Goal: Task Accomplishment & Management: Complete application form

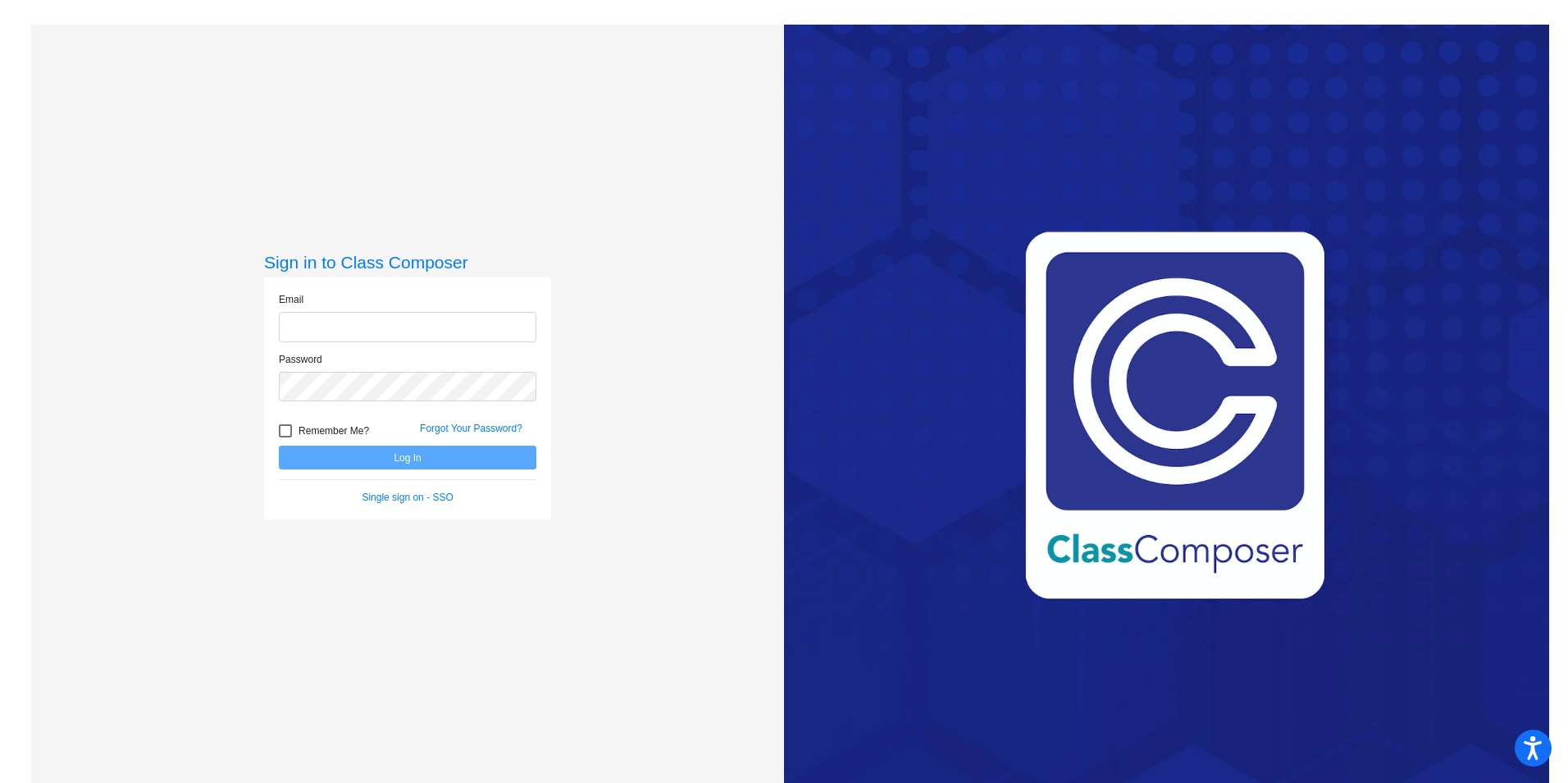
type input "[PERSON_NAME][EMAIL_ADDRESS][PERSON_NAME][DOMAIN_NAME]"
click at [284, 431] on div at bounding box center [285, 431] width 13 height 13
click at [284, 437] on input "Remember Me?" at bounding box center [284, 437] width 1 height 1
checkbox input "true"
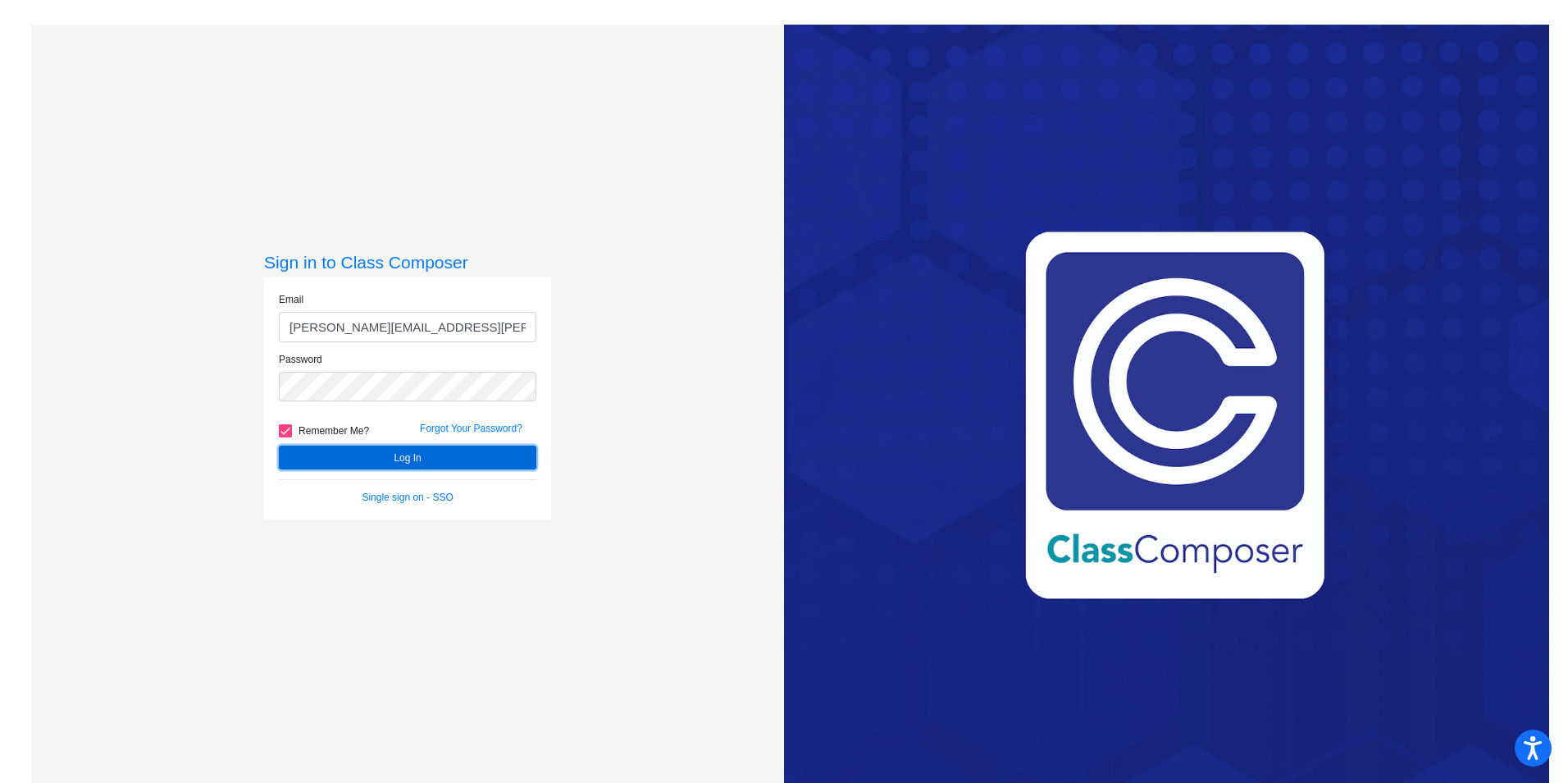
click at [344, 453] on button "Log In" at bounding box center [408, 457] width 258 height 24
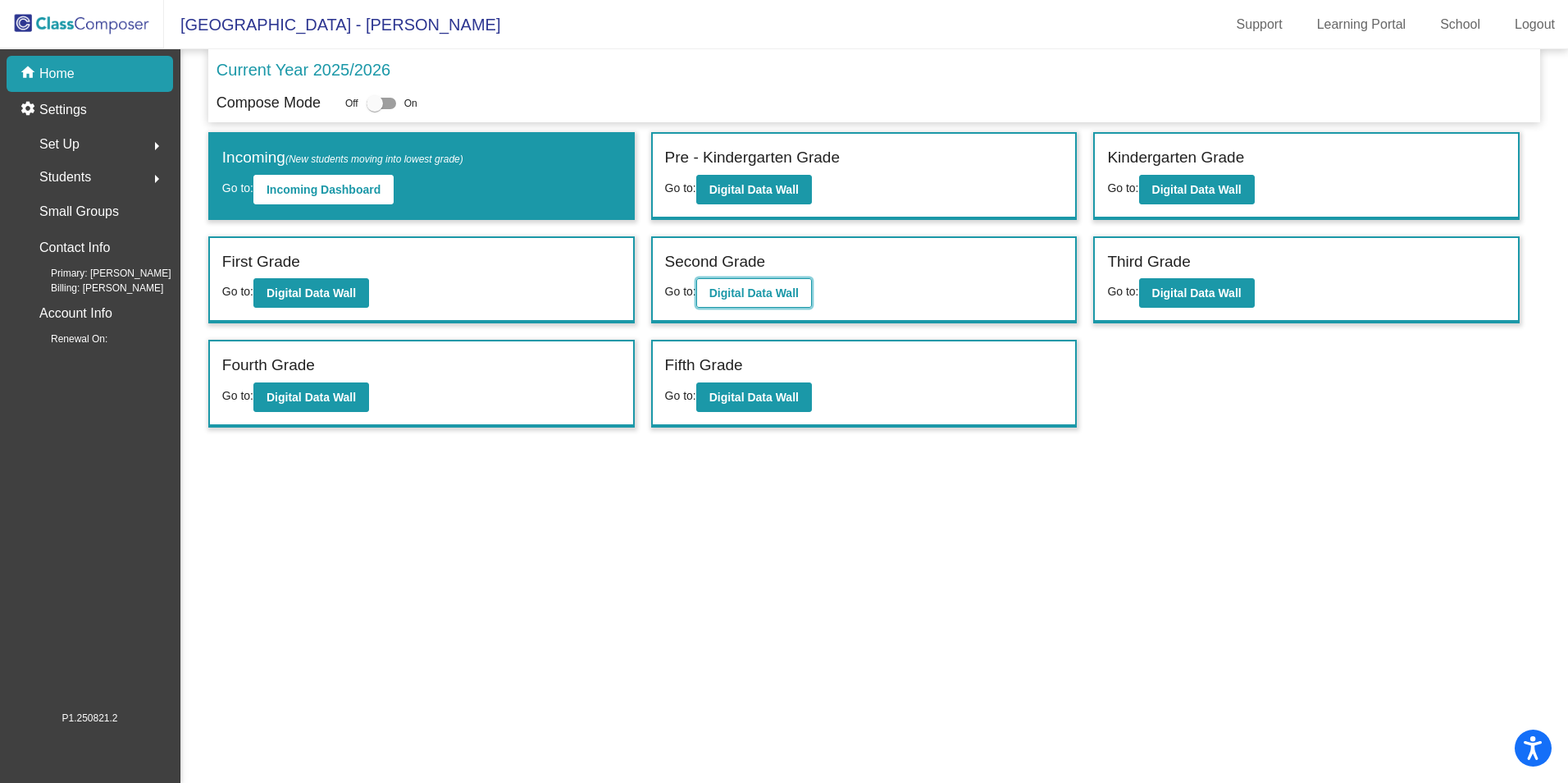
click at [749, 293] on b "Digital Data Wall" at bounding box center [754, 292] width 90 height 13
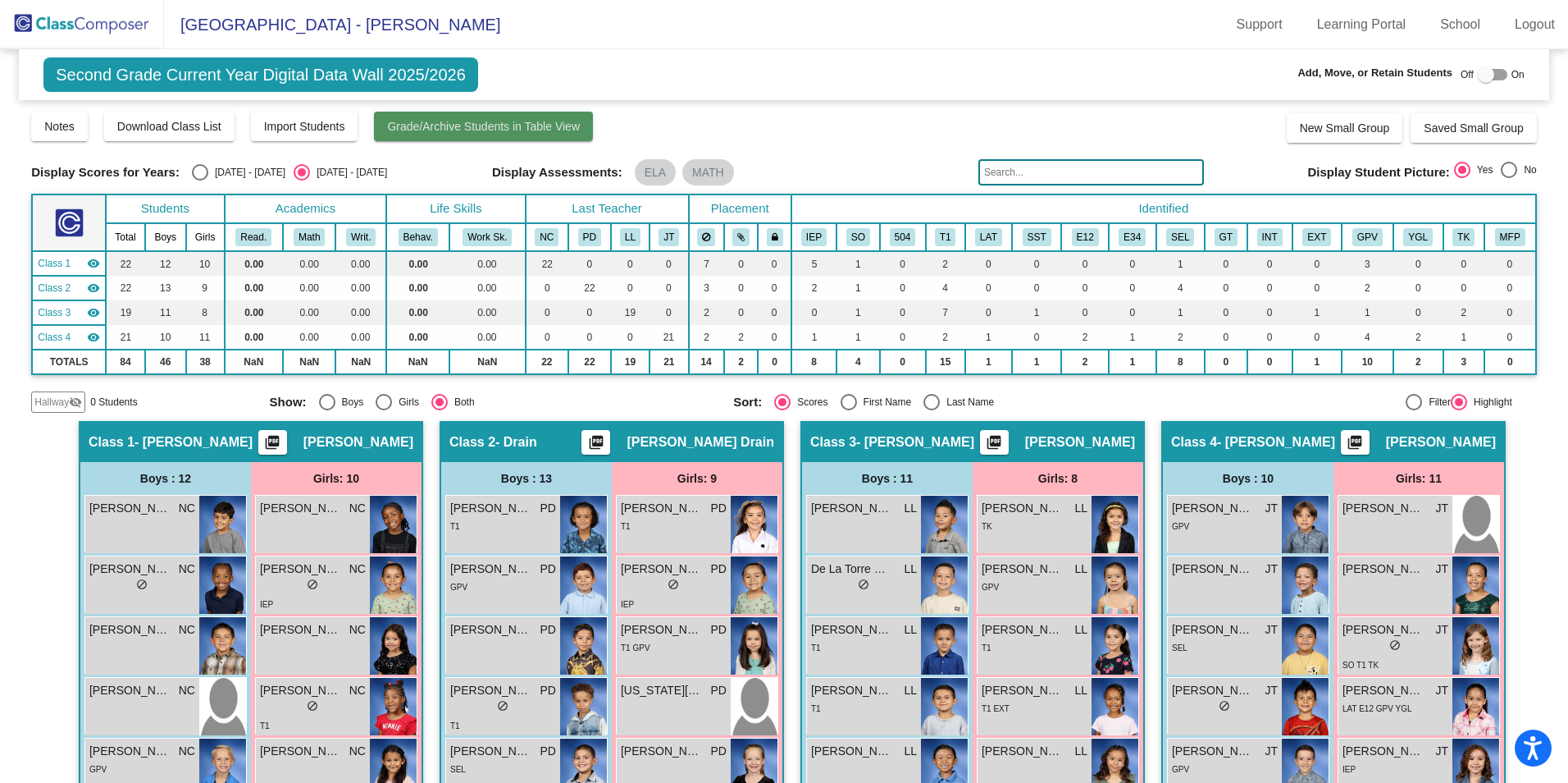
click at [429, 122] on span "Grade/Archive Students in Table View" at bounding box center [483, 125] width 192 height 13
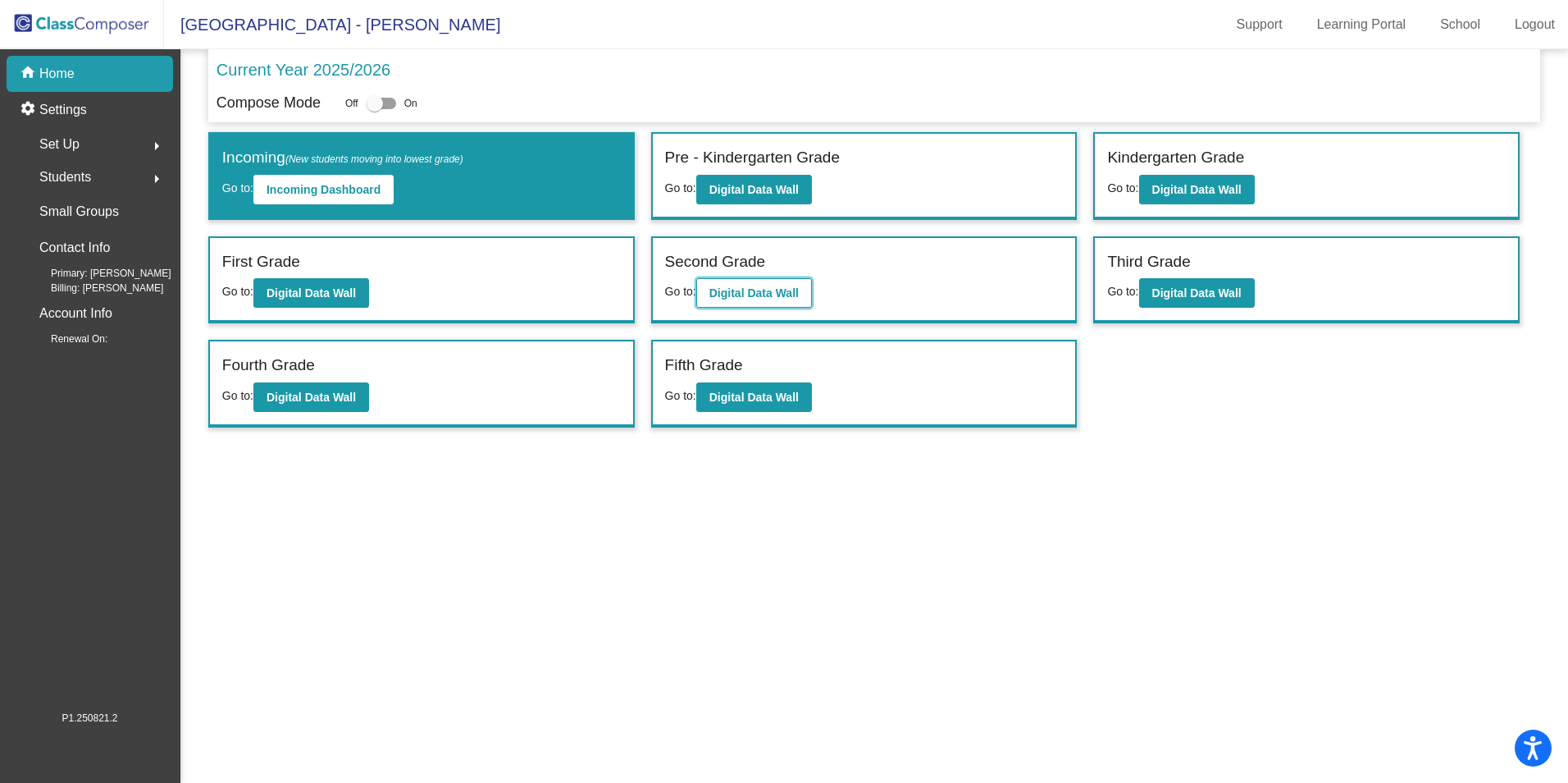
click at [758, 281] on button "Digital Data Wall" at bounding box center [753, 293] width 115 height 30
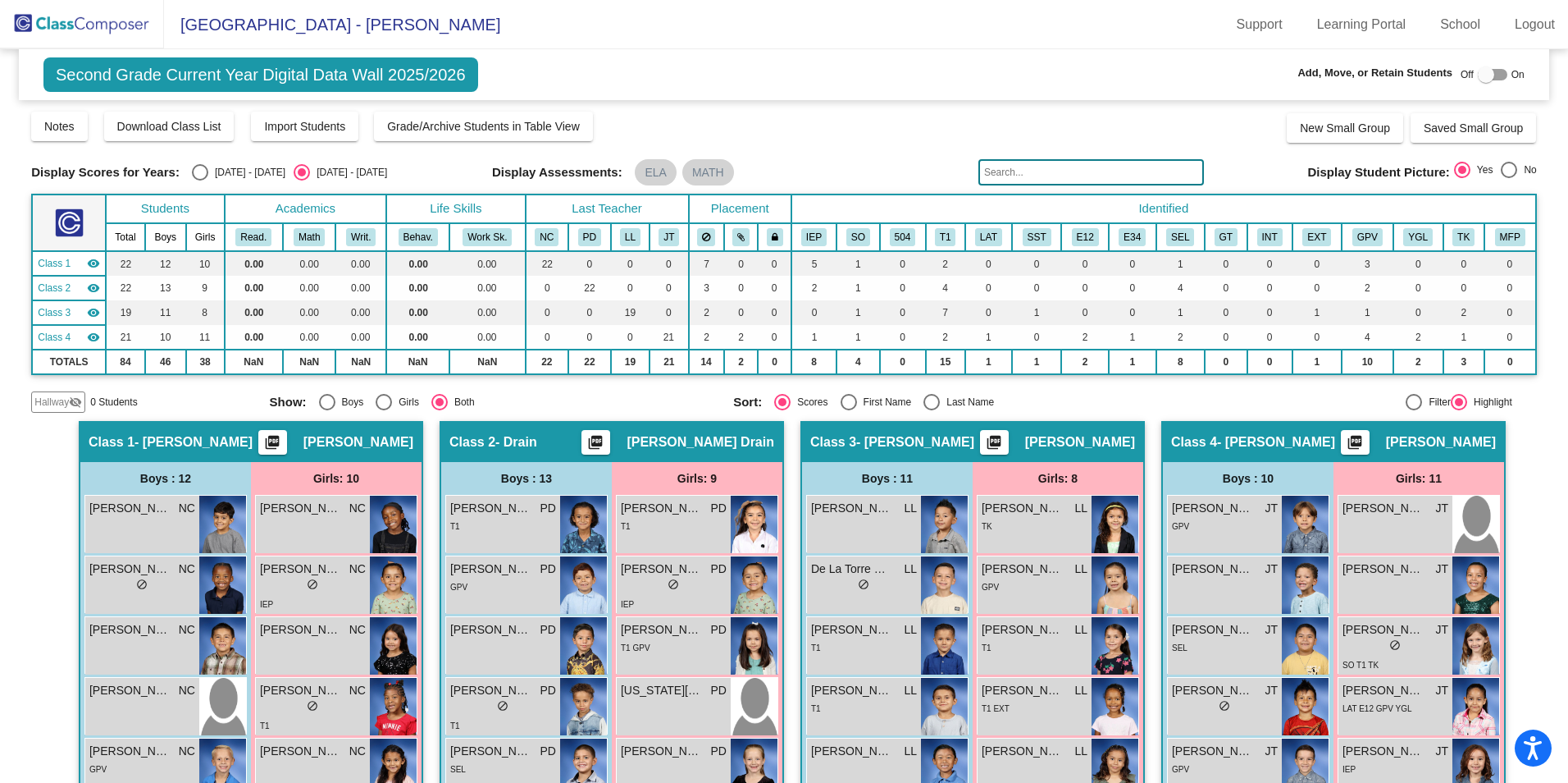
click at [1477, 72] on div at bounding box center [1485, 74] width 17 height 17
checkbox input "true"
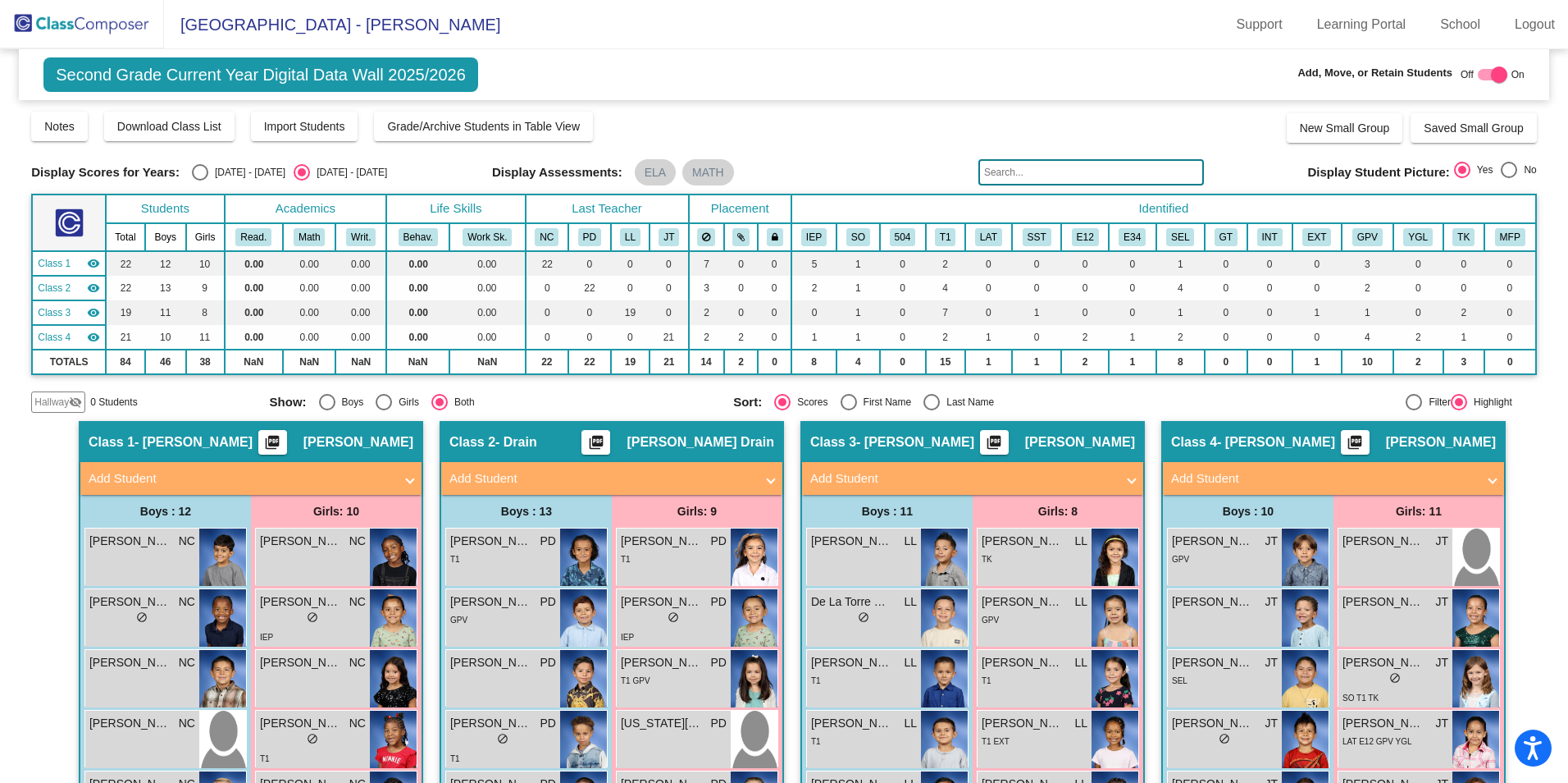
click at [1005, 168] on input "text" at bounding box center [1090, 172] width 226 height 27
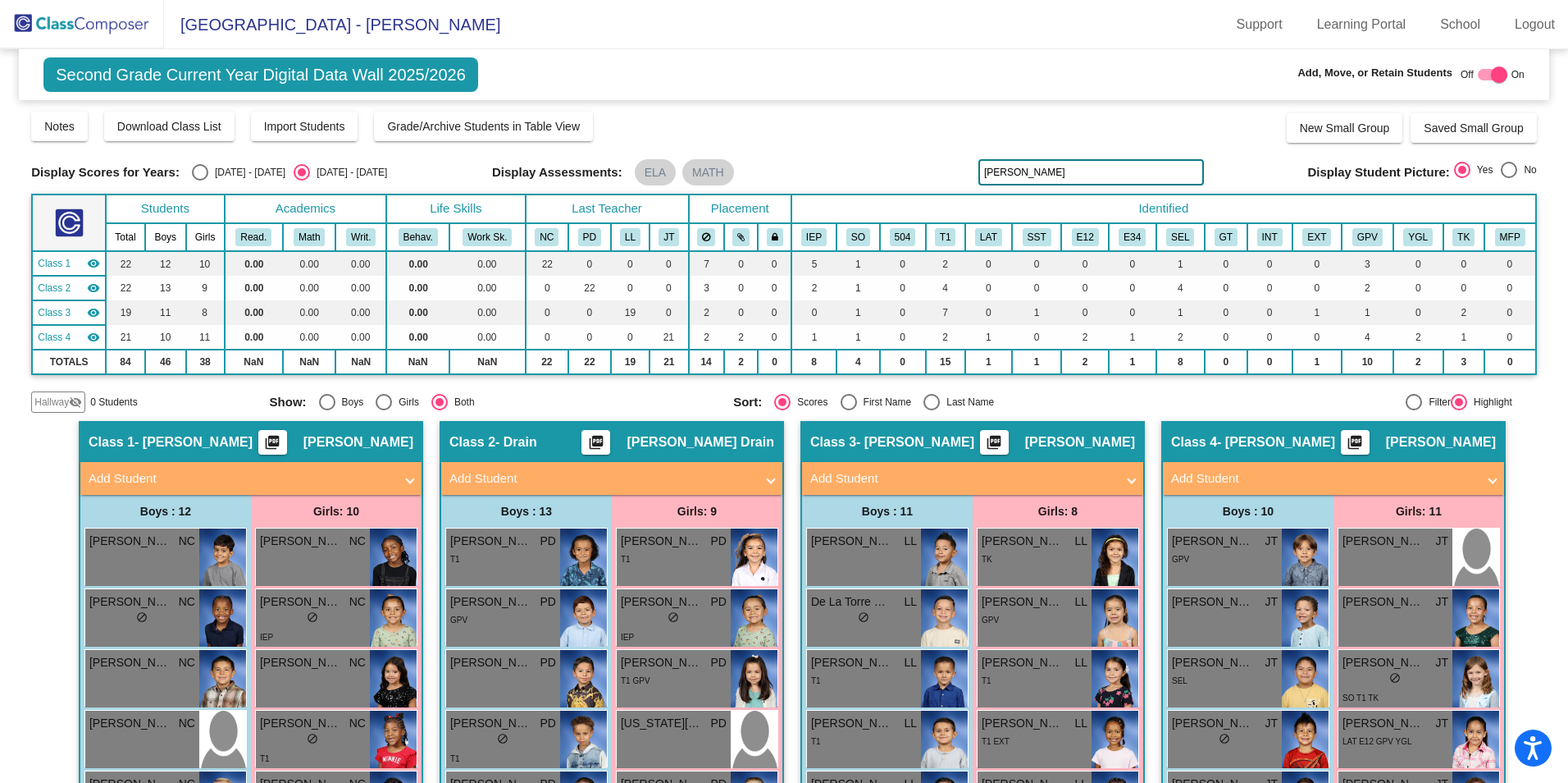
type input "[PERSON_NAME]"
click at [848, 475] on mat-panel-title "Add Student" at bounding box center [962, 478] width 305 height 19
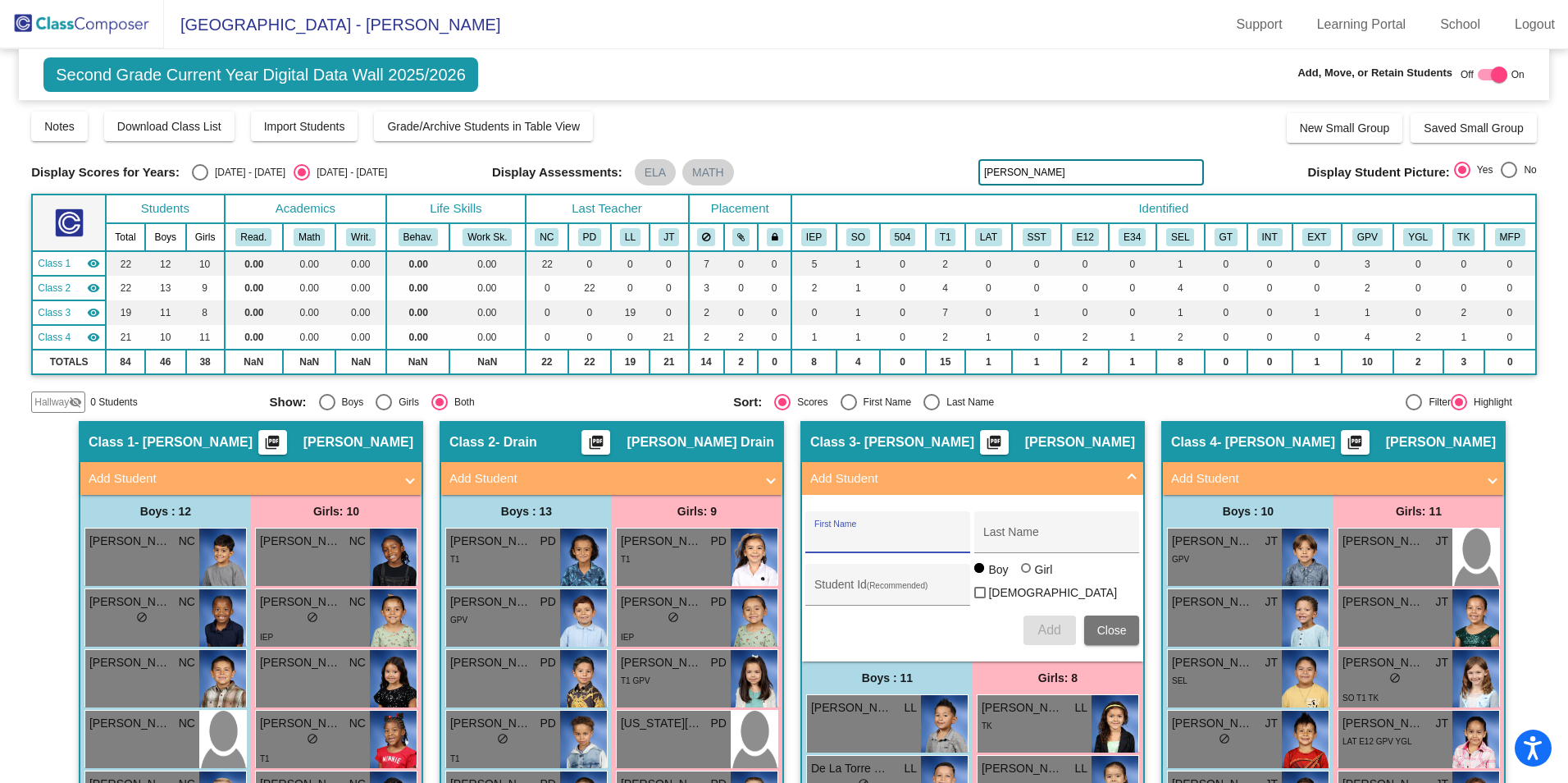
click at [845, 539] on input "First Name" at bounding box center [888, 537] width 148 height 13
type input "naeomi"
type input "[PERSON_NAME]"
drag, startPoint x: 1022, startPoint y: 537, endPoint x: 959, endPoint y: 539, distance: 63.0
click at [959, 539] on div "naeomi First Name [PERSON_NAME] Last Name" at bounding box center [972, 532] width 334 height 41
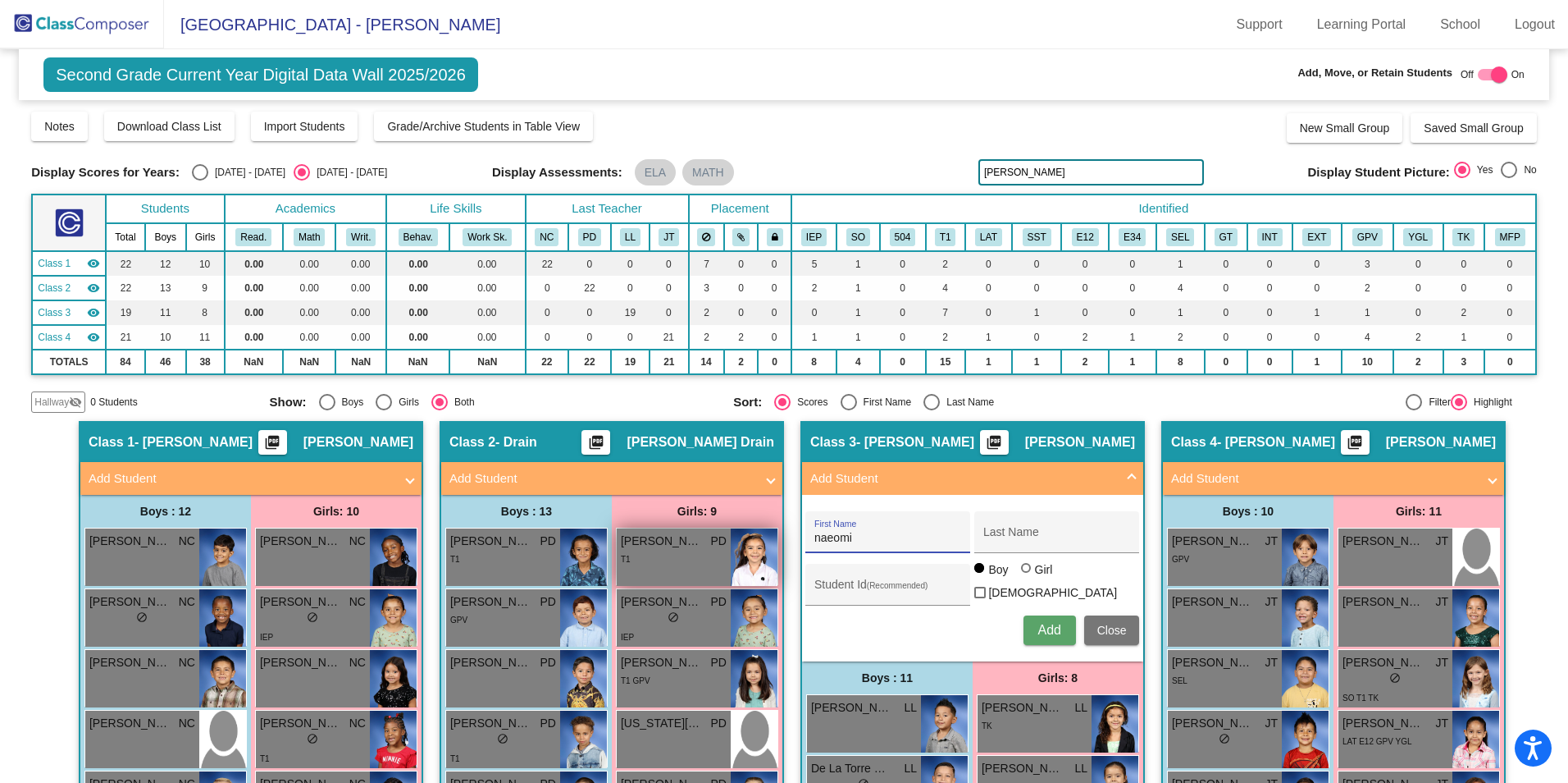
drag, startPoint x: 866, startPoint y: 537, endPoint x: 725, endPoint y: 540, distance: 141.0
